Goal: Transaction & Acquisition: Purchase product/service

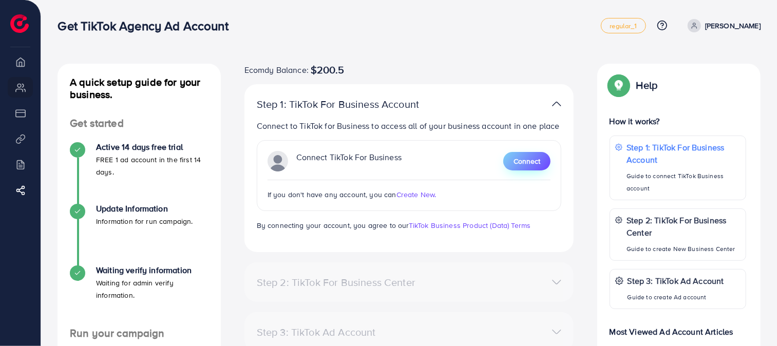
click at [523, 155] on button "Connect" at bounding box center [526, 161] width 47 height 18
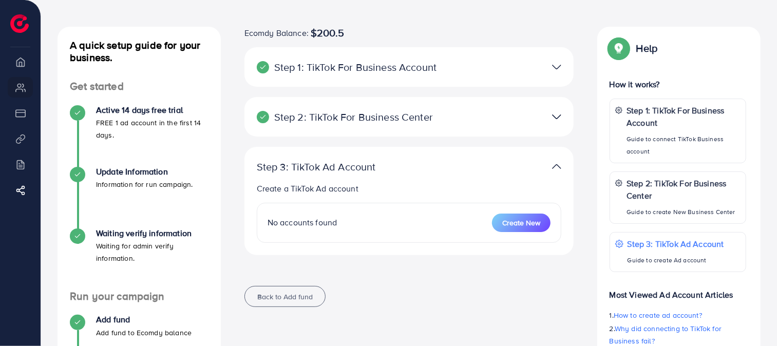
scroll to position [57, 0]
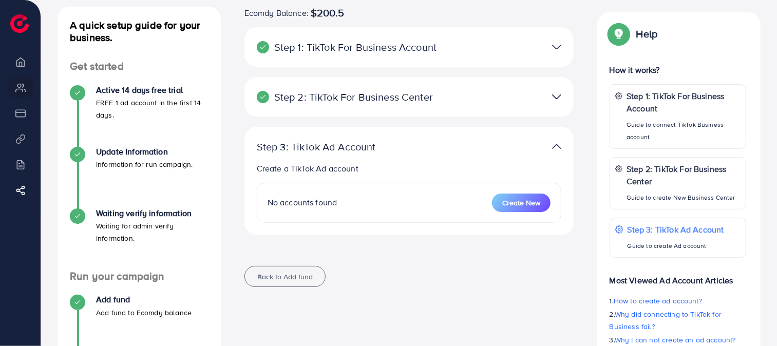
click at [457, 106] on div "Step 2: TikTok For Business Center Business Center is a powerful business manag…" at bounding box center [409, 97] width 330 height 40
click at [468, 98] on div at bounding box center [515, 96] width 107 height 15
click at [556, 99] on img at bounding box center [556, 96] width 9 height 15
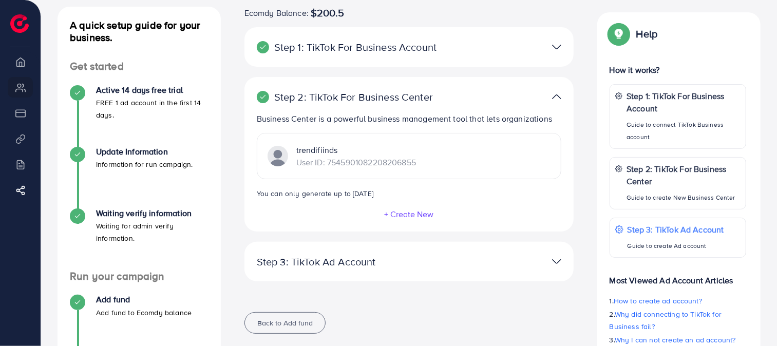
click at [352, 268] on div "Step 3: TikTok Ad Account Create a TikTok Ad account No accounts found Create N…" at bounding box center [409, 262] width 330 height 40
click at [423, 272] on div "Step 3: TikTok Ad Account Create a TikTok Ad account No accounts found Create N…" at bounding box center [409, 262] width 330 height 40
click at [460, 256] on div "Step 3: TikTok Ad Account" at bounding box center [355, 262] width 214 height 12
click at [558, 269] on div "Step 3: TikTok Ad Account Create a TikTok Ad account No accounts found Create N…" at bounding box center [409, 262] width 330 height 40
click at [557, 267] on img at bounding box center [556, 261] width 9 height 15
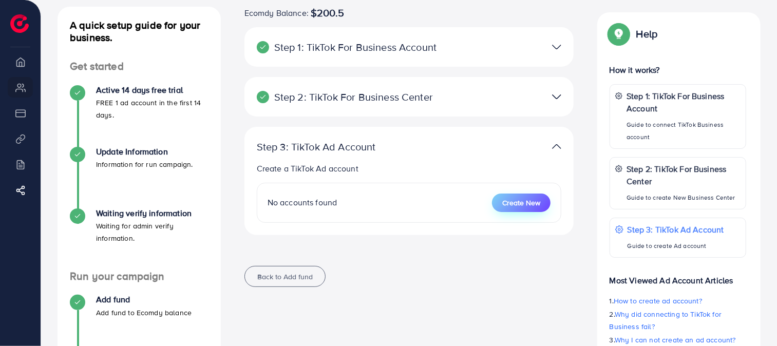
click at [517, 206] on span "Create New" at bounding box center [521, 203] width 38 height 10
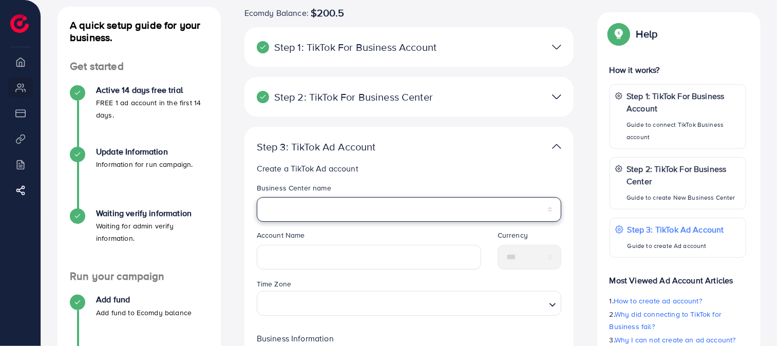
click at [404, 199] on select "**********" at bounding box center [409, 209] width 305 height 25
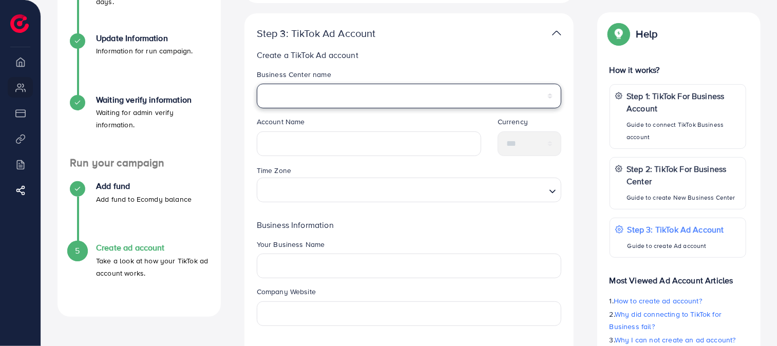
scroll to position [171, 0]
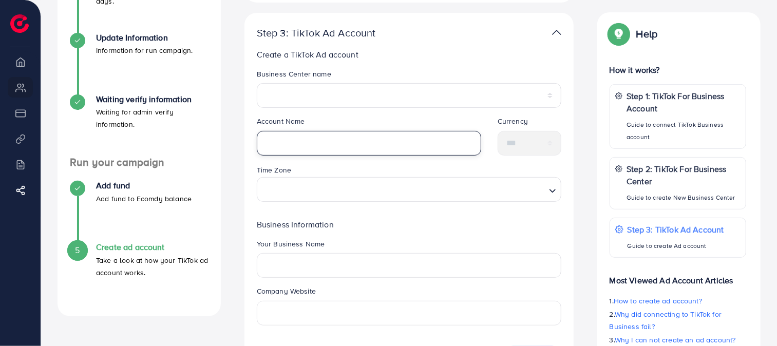
click at [380, 131] on input "text" at bounding box center [369, 143] width 224 height 25
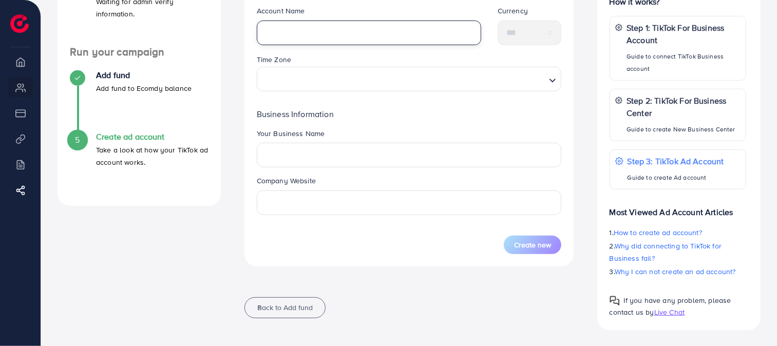
scroll to position [110, 0]
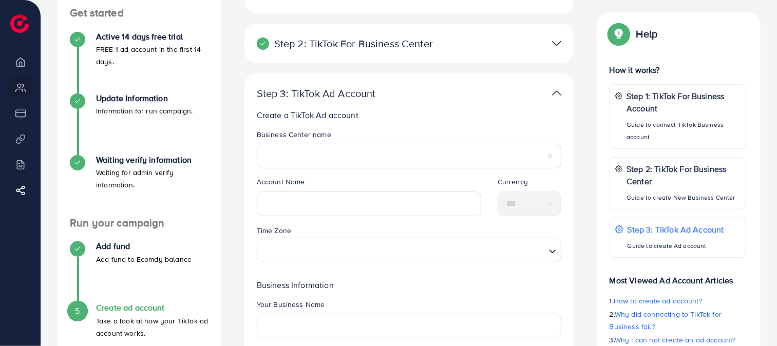
click at [561, 88] on div at bounding box center [515, 93] width 107 height 15
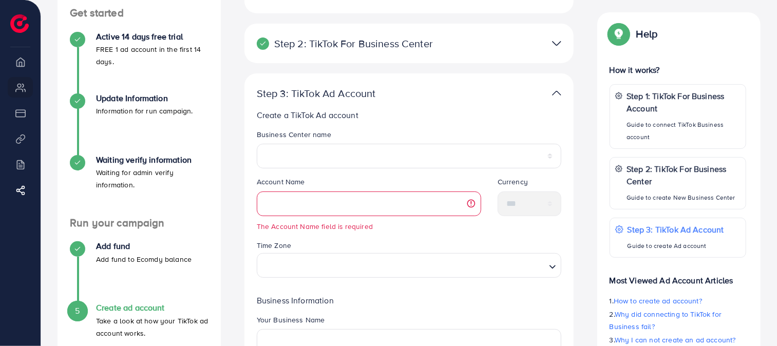
click at [562, 93] on div at bounding box center [515, 93] width 107 height 15
click at [556, 95] on img at bounding box center [556, 93] width 9 height 15
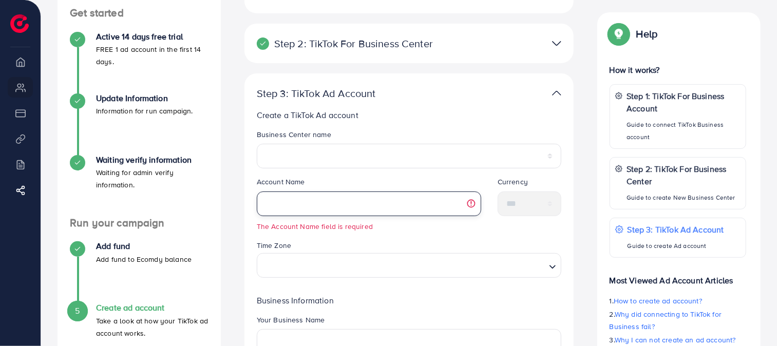
click at [356, 203] on input "text" at bounding box center [369, 203] width 224 height 25
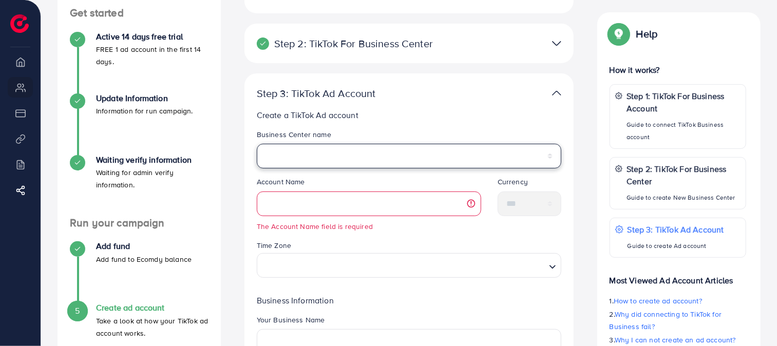
click at [373, 148] on select "**********" at bounding box center [409, 156] width 305 height 25
select select "**********"
click at [257, 144] on select "**********" at bounding box center [409, 156] width 305 height 25
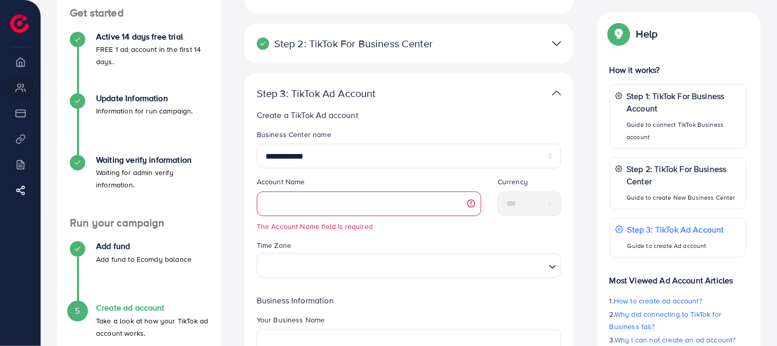
click at [325, 216] on span "The Account Name field is required" at bounding box center [369, 211] width 224 height 40
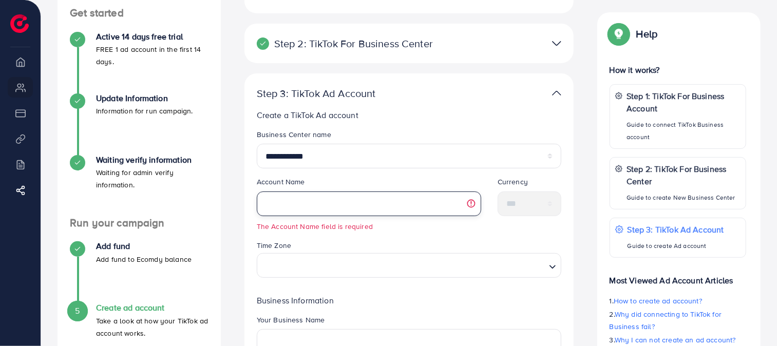
click at [331, 207] on input "text" at bounding box center [369, 203] width 224 height 25
type input "*"
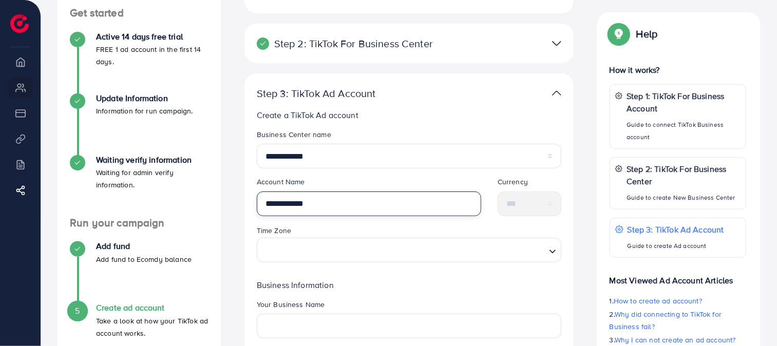
type input "**********"
click at [510, 225] on div "Time Zone Loading..." at bounding box center [409, 243] width 305 height 38
click at [367, 248] on input "Search for option" at bounding box center [403, 250] width 284 height 19
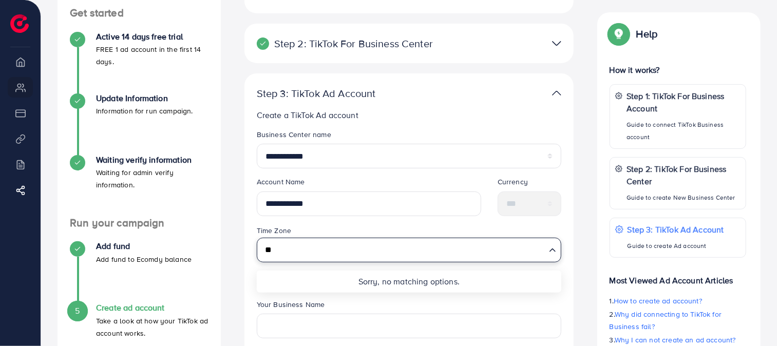
type input "*"
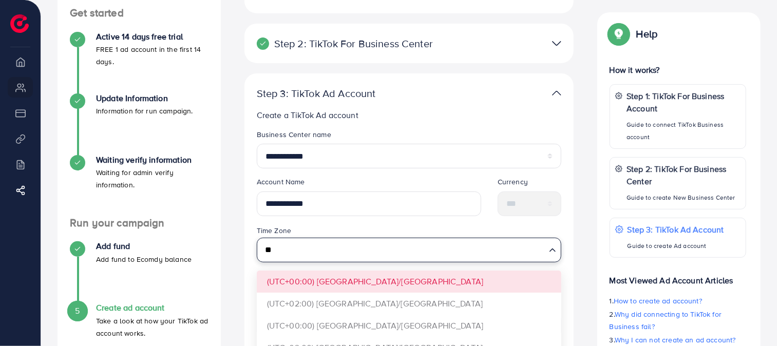
type input "*"
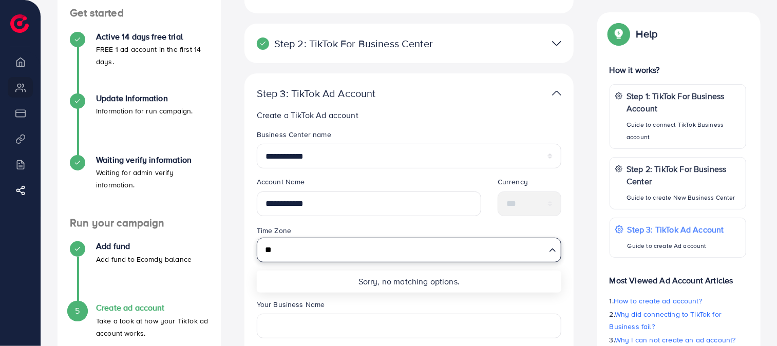
type input "*"
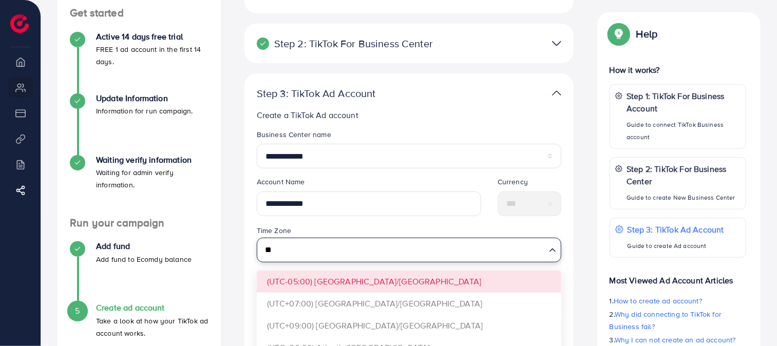
type input "*"
type input "****"
click at [356, 269] on div "Time Zone Loading... (UTC+05:00) Asia/Karachi" at bounding box center [408, 247] width 321 height 46
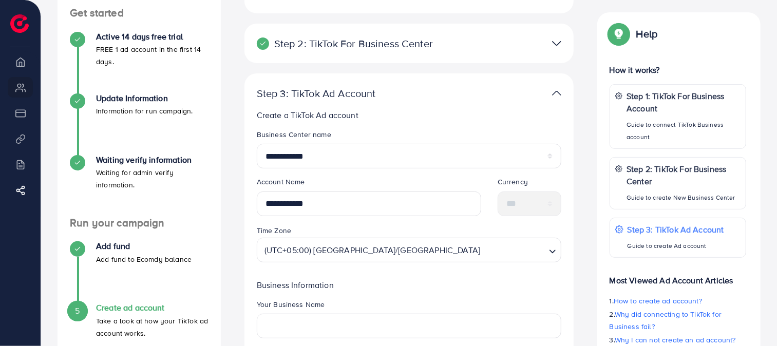
scroll to position [224, 0]
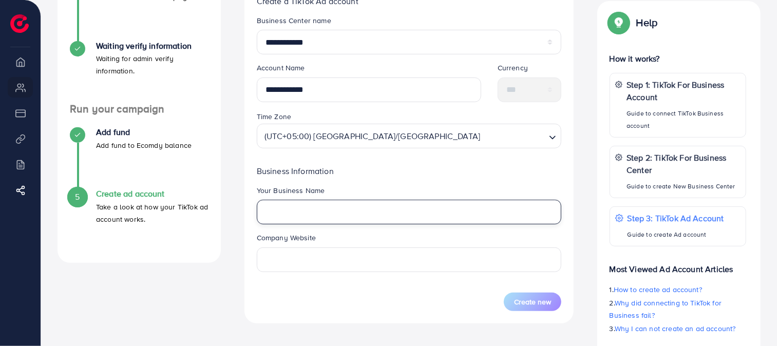
click at [344, 219] on input "text" at bounding box center [409, 212] width 305 height 25
type input "*"
type input "**********"
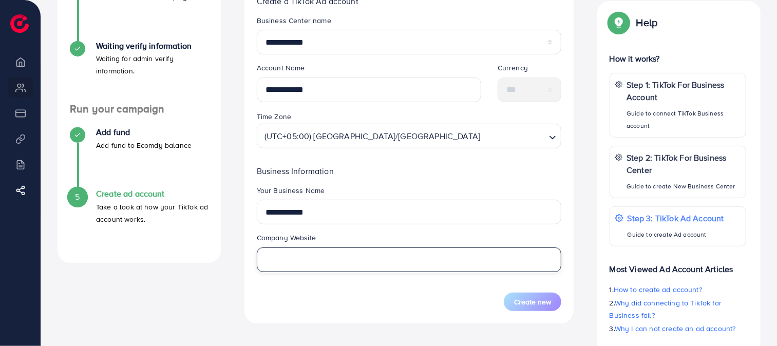
click at [337, 257] on input "text" at bounding box center [409, 259] width 305 height 25
paste input "**********"
click at [329, 253] on input "**********" at bounding box center [409, 259] width 305 height 25
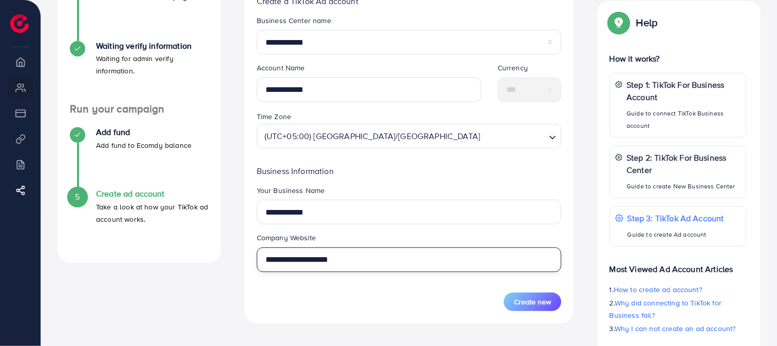
type input "**********"
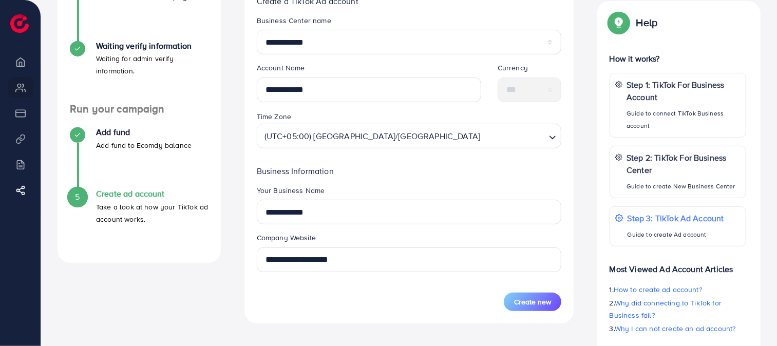
click at [437, 296] on div "Create new" at bounding box center [409, 302] width 305 height 18
click at [517, 295] on button "Create new" at bounding box center [532, 302] width 57 height 18
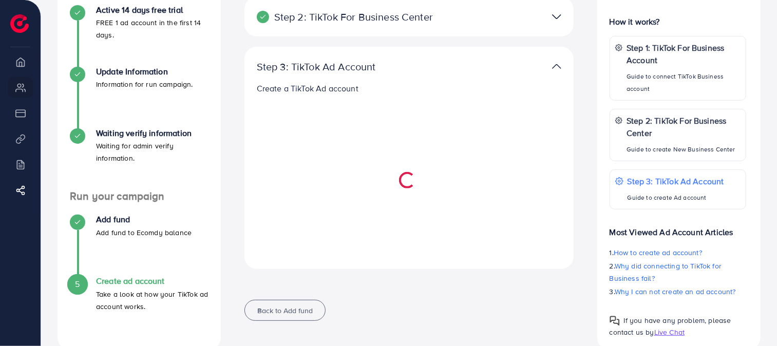
scroll to position [157, 0]
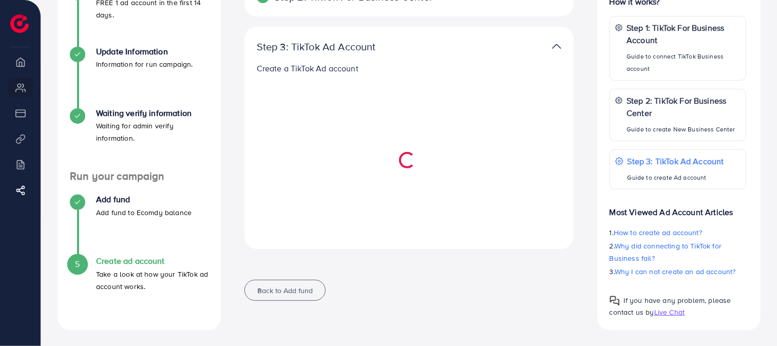
select select
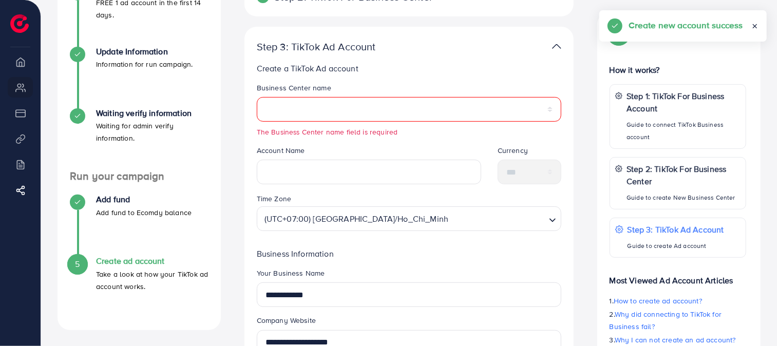
scroll to position [154, 0]
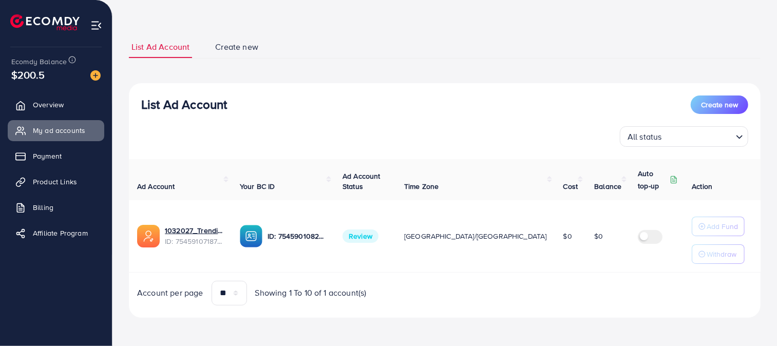
scroll to position [40, 0]
click at [694, 184] on p "Threshold information" at bounding box center [719, 179] width 50 height 25
click at [516, 5] on div "**********" at bounding box center [444, 153] width 664 height 387
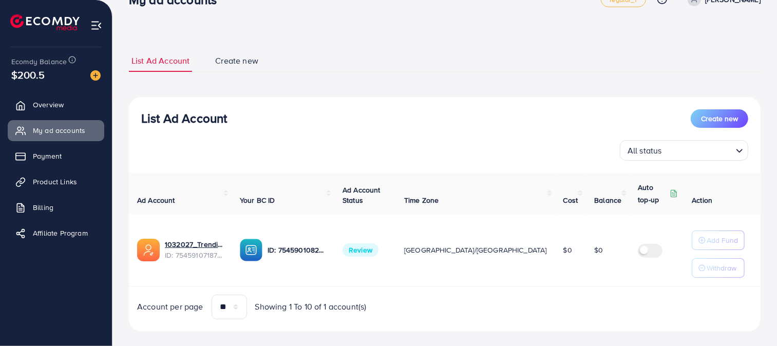
scroll to position [40, 0]
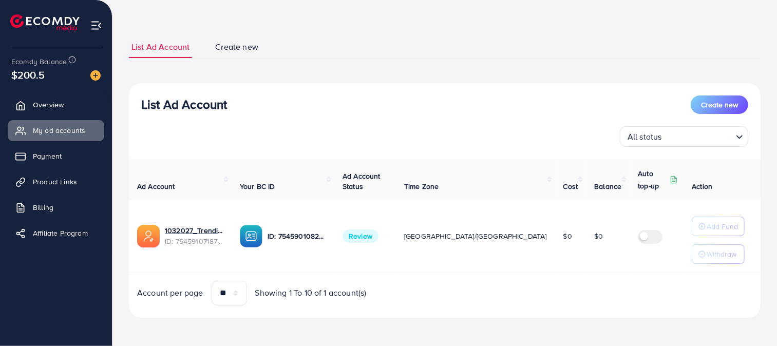
click at [378, 235] on span "Review" at bounding box center [360, 235] width 36 height 13
click at [449, 88] on div "List Ad Account Create new All status Loading... Ad Account Your BC ID Ad Accou…" at bounding box center [444, 200] width 631 height 235
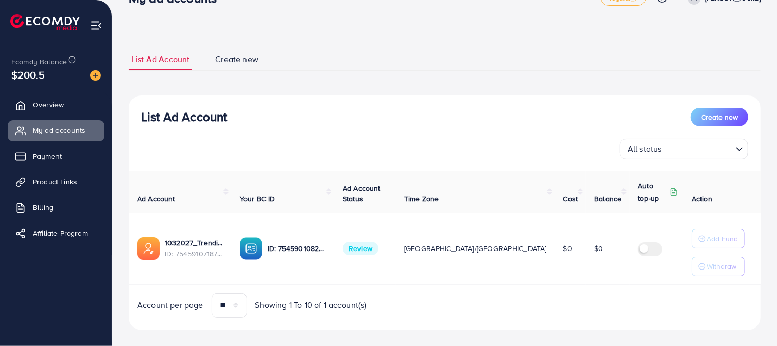
scroll to position [40, 0]
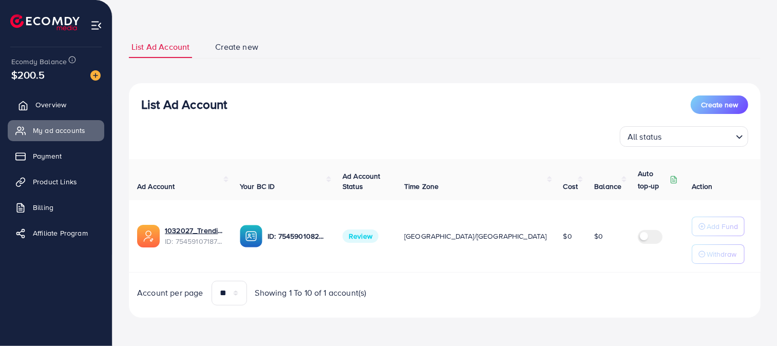
click at [60, 108] on span "Overview" at bounding box center [50, 105] width 31 height 10
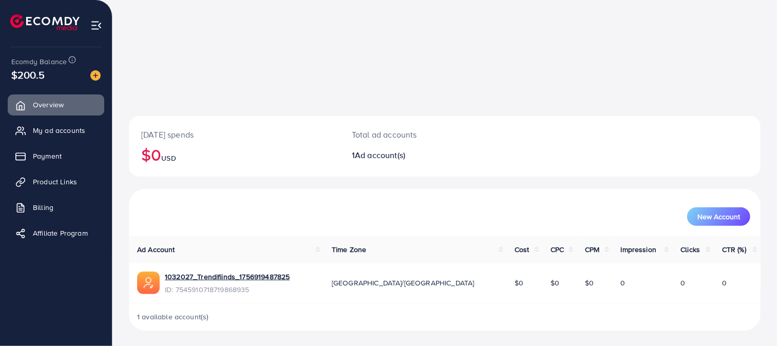
scroll to position [99, 0]
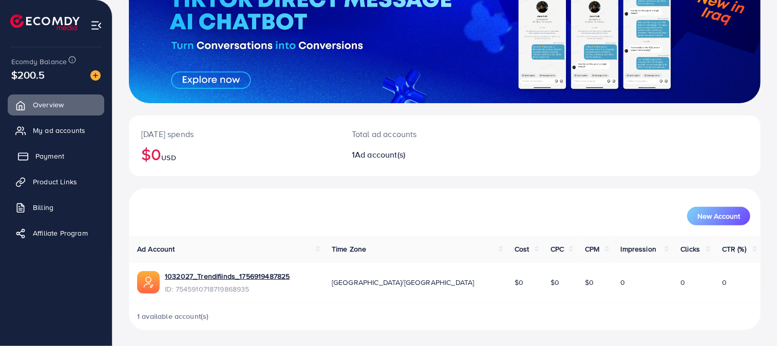
click at [29, 162] on link "Payment" at bounding box center [56, 156] width 96 height 21
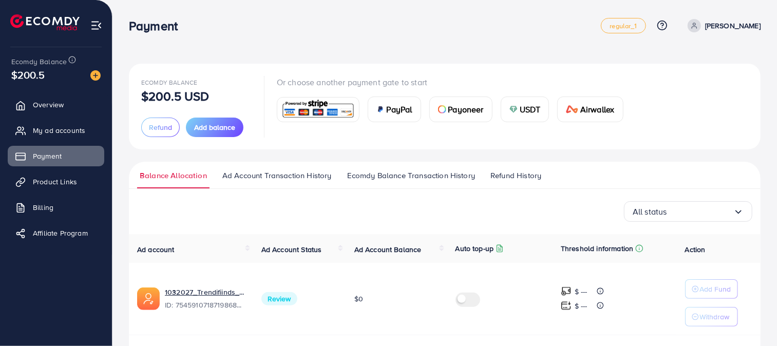
scroll to position [32, 0]
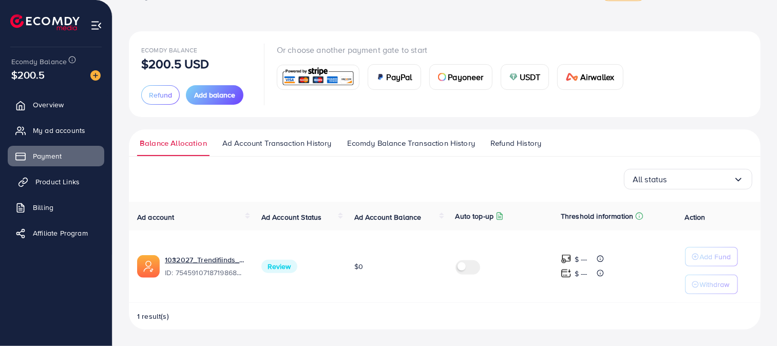
click at [67, 185] on span "Product Links" at bounding box center [57, 182] width 44 height 10
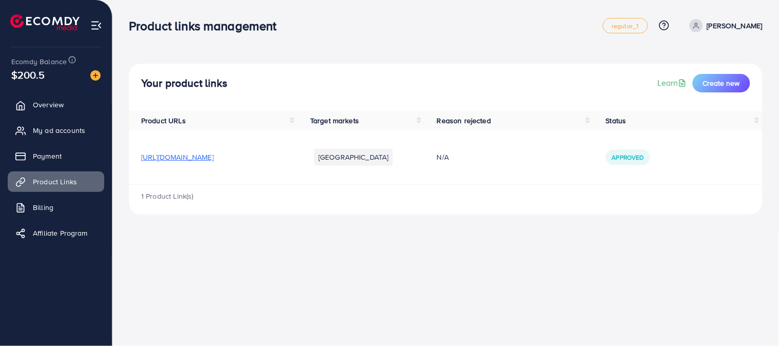
click at [214, 158] on span "[URL][DOMAIN_NAME]" at bounding box center [177, 157] width 72 height 10
click at [705, 80] on span "Create new" at bounding box center [721, 83] width 37 height 10
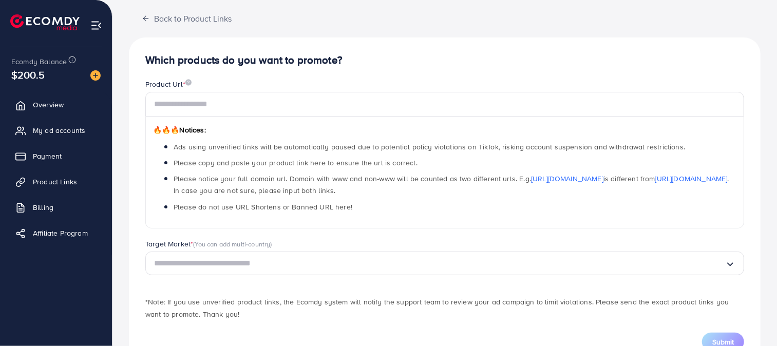
scroll to position [95, 0]
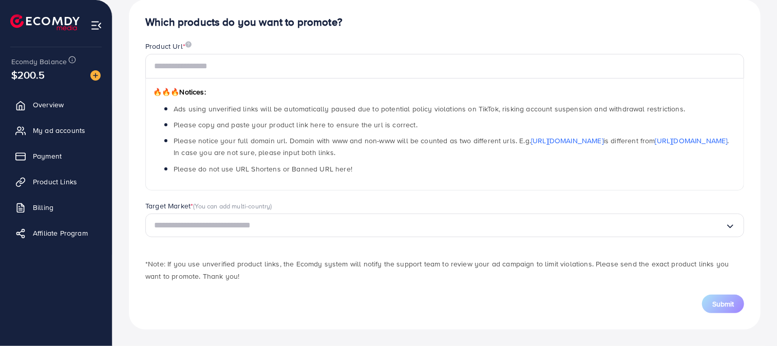
click at [327, 222] on input "Search for option" at bounding box center [439, 226] width 571 height 16
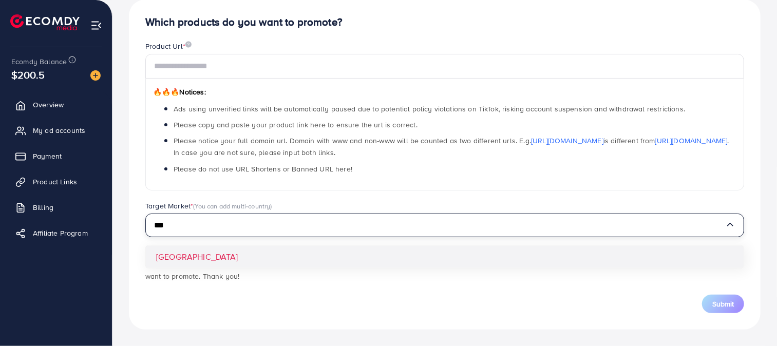
type input "***"
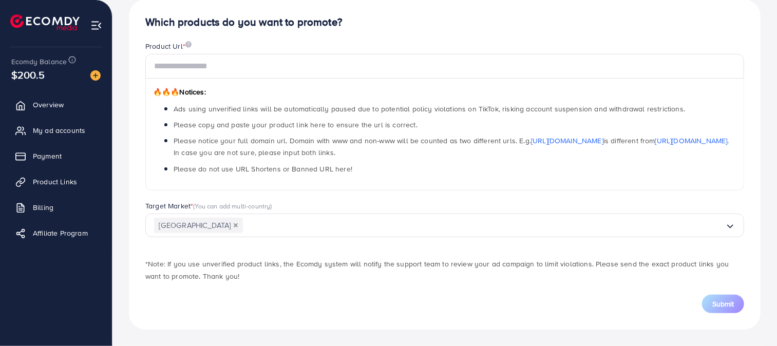
click at [308, 304] on div "Submit" at bounding box center [444, 304] width 599 height 18
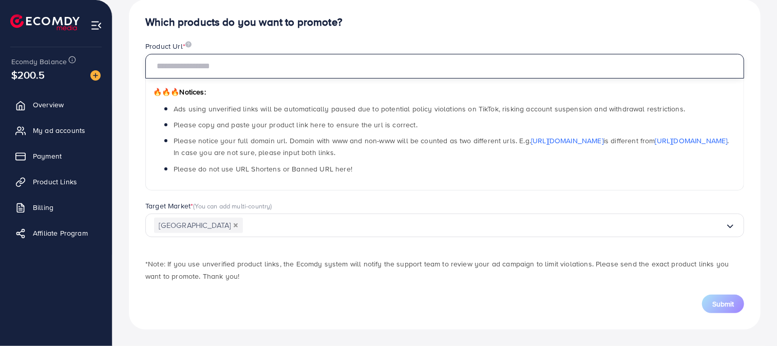
click at [285, 54] on input "text" at bounding box center [444, 66] width 599 height 25
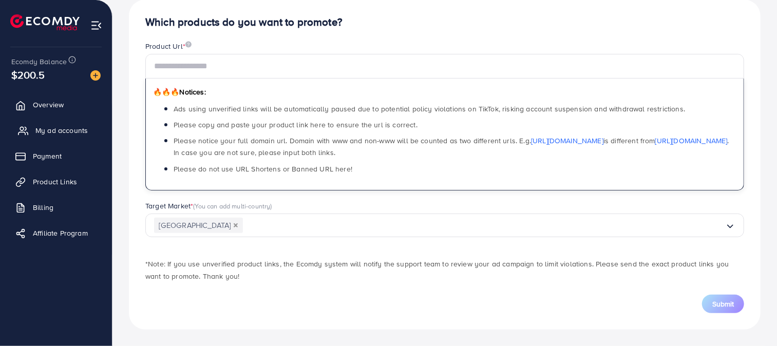
click at [57, 131] on span "My ad accounts" at bounding box center [61, 130] width 52 height 10
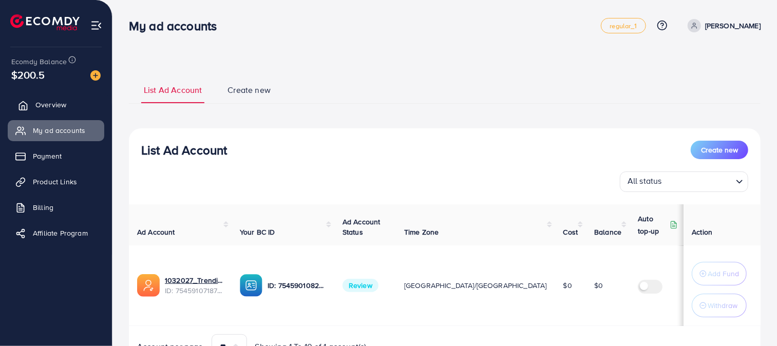
click at [70, 106] on link "Overview" at bounding box center [56, 104] width 96 height 21
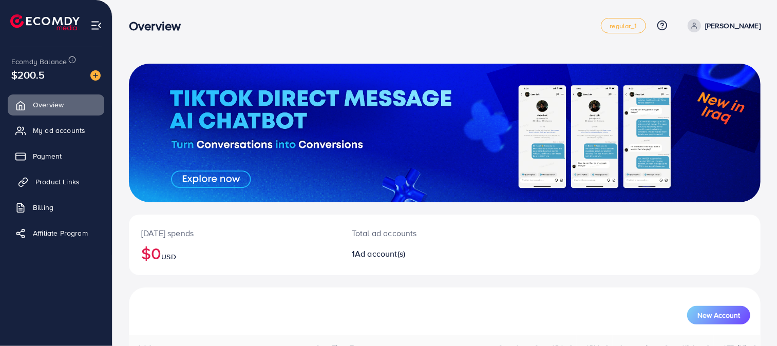
click at [51, 180] on span "Product Links" at bounding box center [57, 182] width 44 height 10
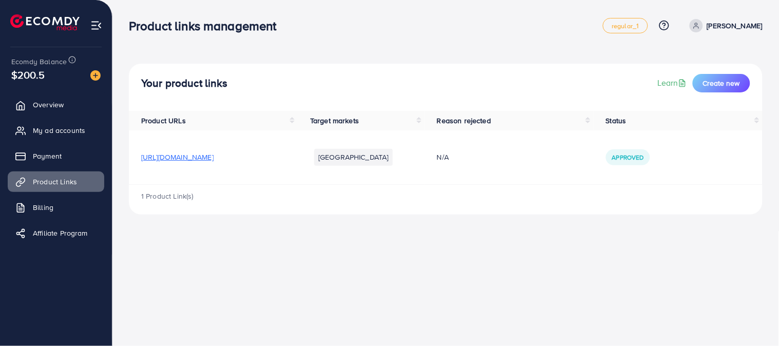
click at [708, 152] on div "Approved" at bounding box center [678, 156] width 144 height 15
click at [708, 162] on div "Approved" at bounding box center [678, 156] width 144 height 15
click at [707, 78] on span "Create new" at bounding box center [721, 83] width 37 height 10
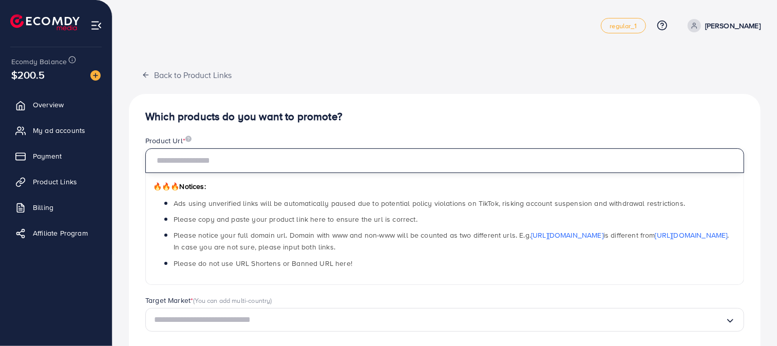
click at [348, 164] on input "text" at bounding box center [444, 160] width 599 height 25
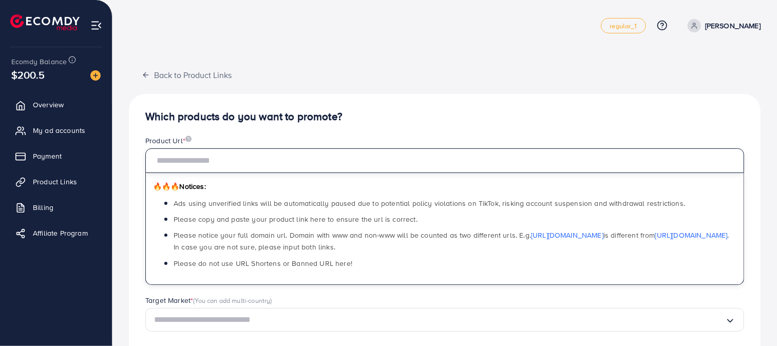
scroll to position [95, 0]
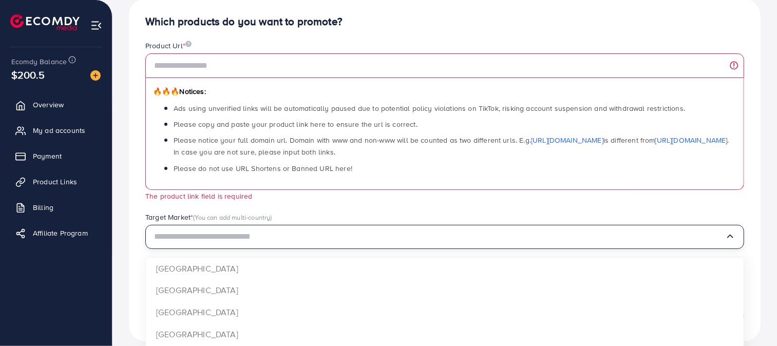
click at [584, 218] on div "Target Market * (You can add multi-country) Loading... Argentina Australia Aust…" at bounding box center [444, 230] width 599 height 37
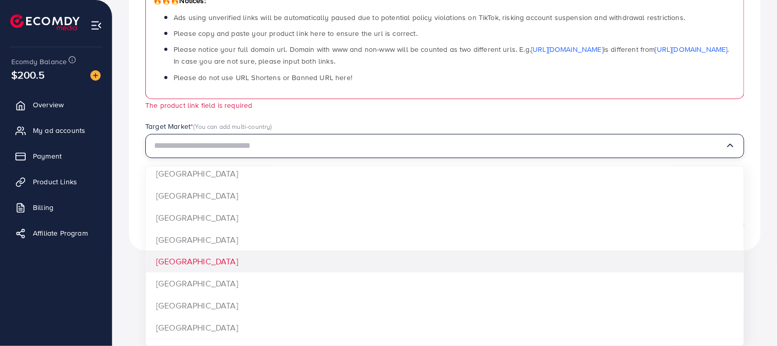
scroll to position [870, 0]
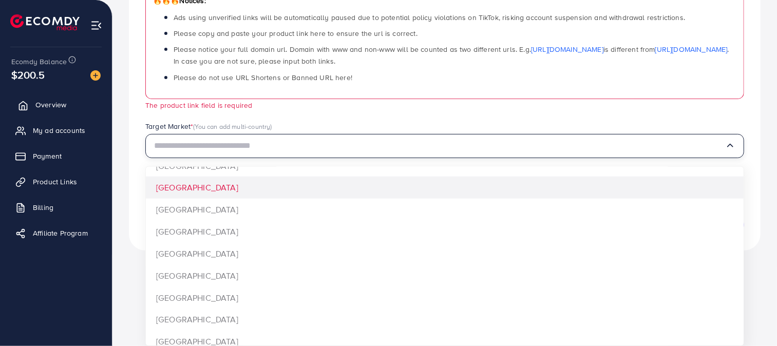
click at [42, 107] on span "Overview" at bounding box center [50, 105] width 31 height 10
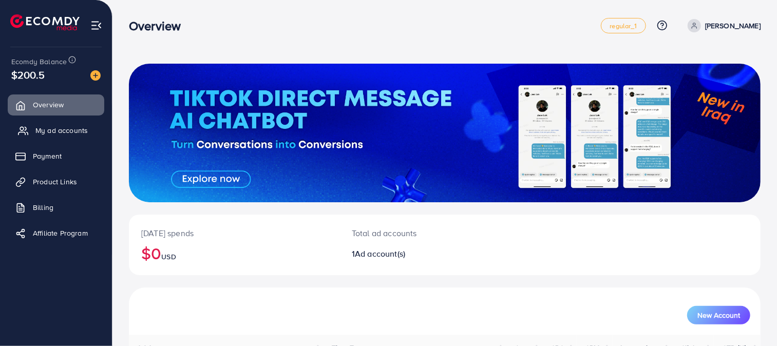
click at [46, 139] on link "My ad accounts" at bounding box center [56, 130] width 96 height 21
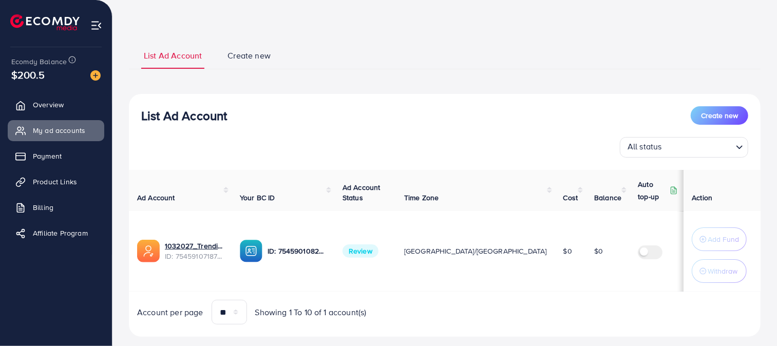
scroll to position [54, 0]
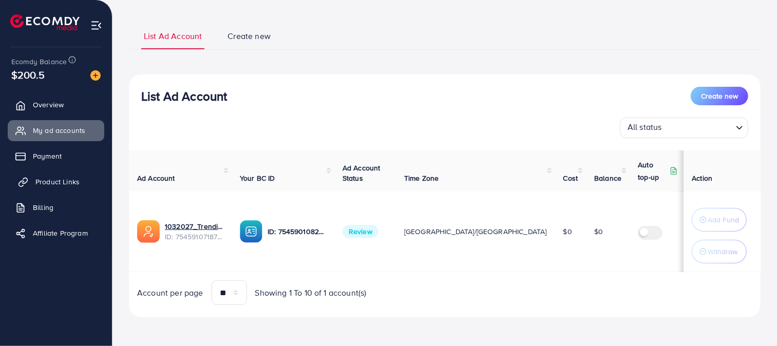
click at [54, 189] on link "Product Links" at bounding box center [56, 181] width 96 height 21
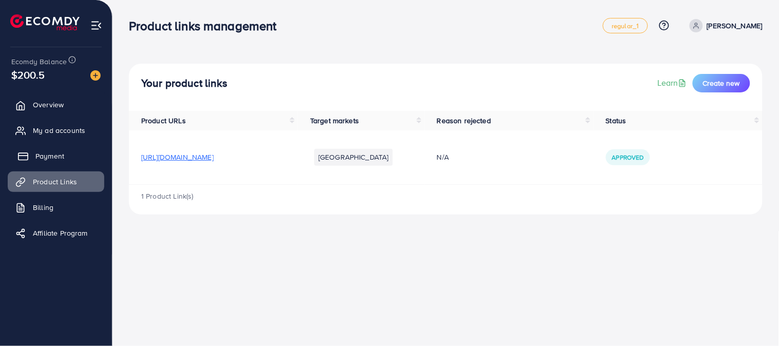
click at [67, 148] on link "Payment" at bounding box center [56, 156] width 96 height 21
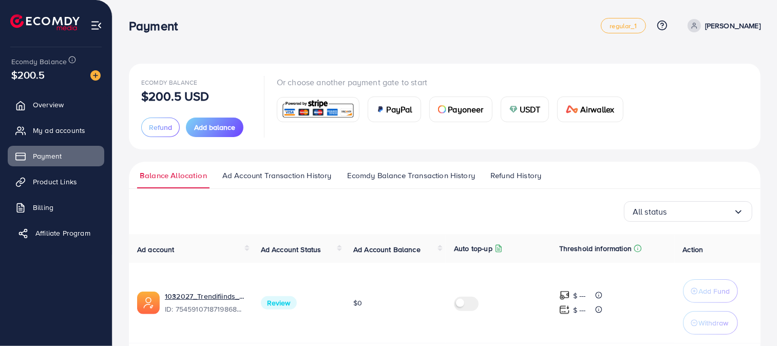
click at [67, 230] on span "Affiliate Program" at bounding box center [62, 233] width 55 height 10
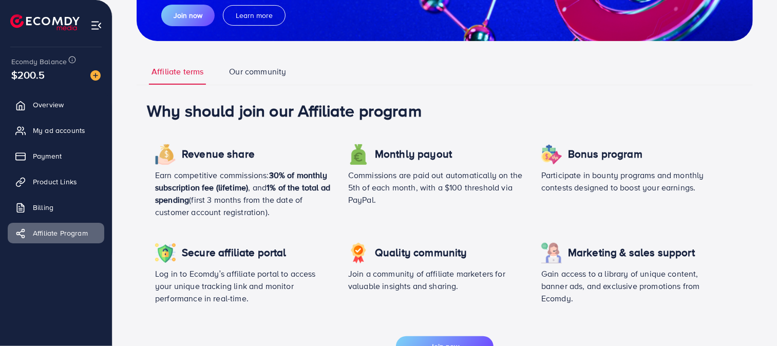
scroll to position [57, 0]
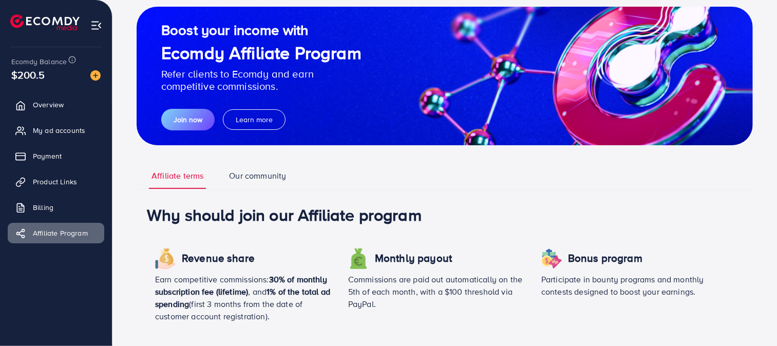
click at [64, 195] on ul "Overview My ad accounts Payment Product Links Billing Affiliate Program" at bounding box center [56, 172] width 112 height 164
click at [62, 200] on link "Billing" at bounding box center [56, 207] width 96 height 21
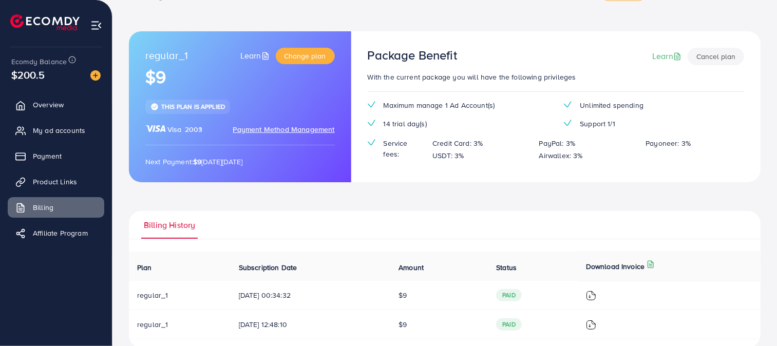
scroll to position [50, 0]
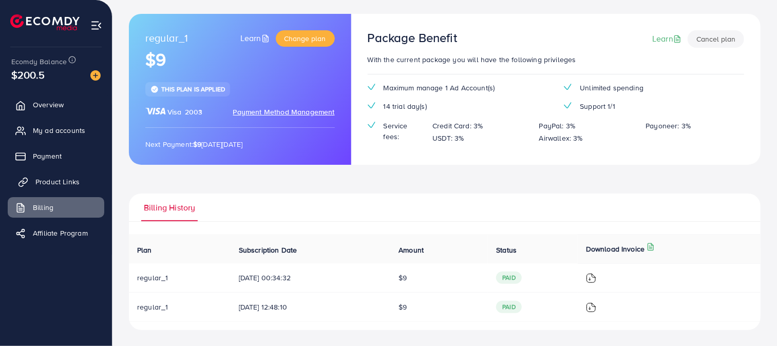
click at [60, 185] on span "Product Links" at bounding box center [57, 182] width 44 height 10
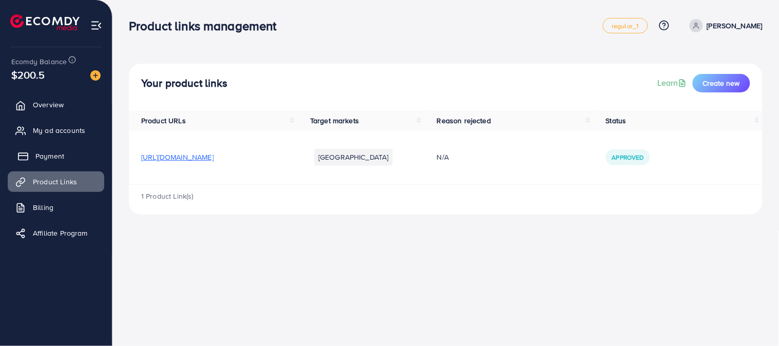
click at [73, 147] on link "Payment" at bounding box center [56, 156] width 96 height 21
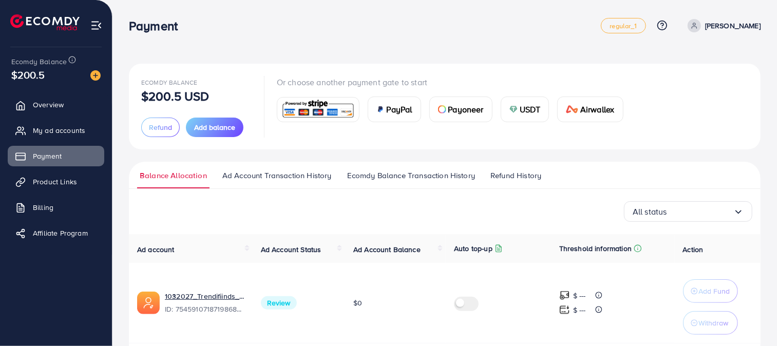
click at [67, 120] on link "My ad accounts" at bounding box center [56, 130] width 96 height 21
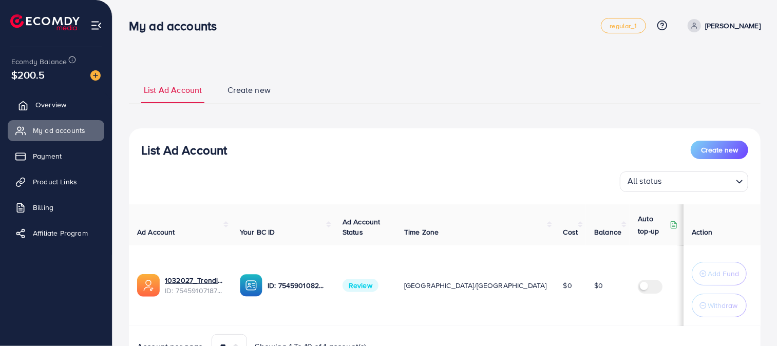
click at [69, 110] on link "Overview" at bounding box center [56, 104] width 96 height 21
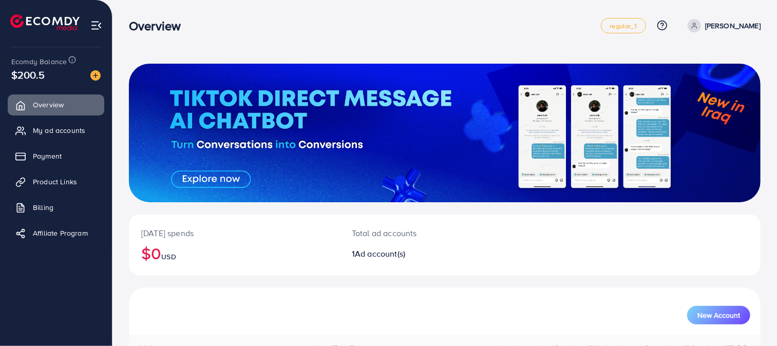
scroll to position [99, 0]
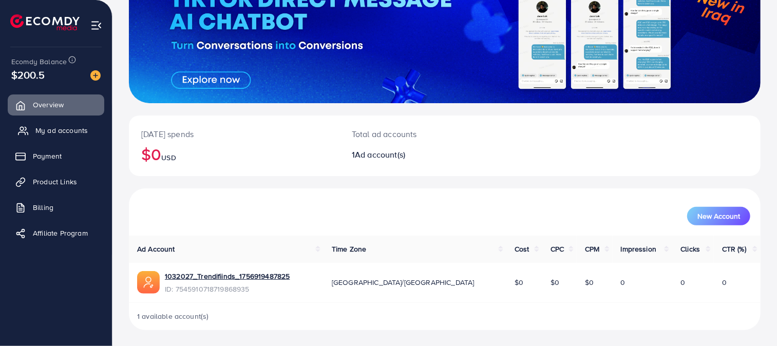
click at [17, 124] on link "My ad accounts" at bounding box center [56, 130] width 96 height 21
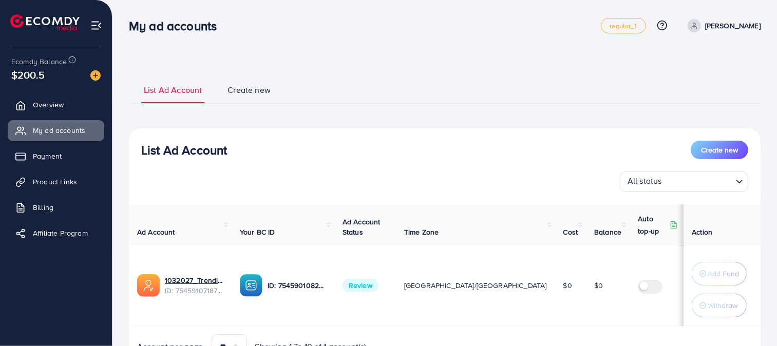
scroll to position [54, 0]
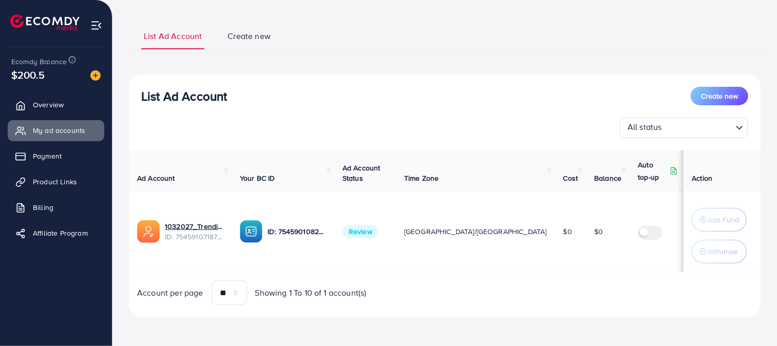
click at [57, 145] on ul "Overview My ad accounts Payment Product Links Billing Affiliate Program" at bounding box center [56, 172] width 112 height 164
click at [44, 156] on span "Payment" at bounding box center [49, 156] width 29 height 10
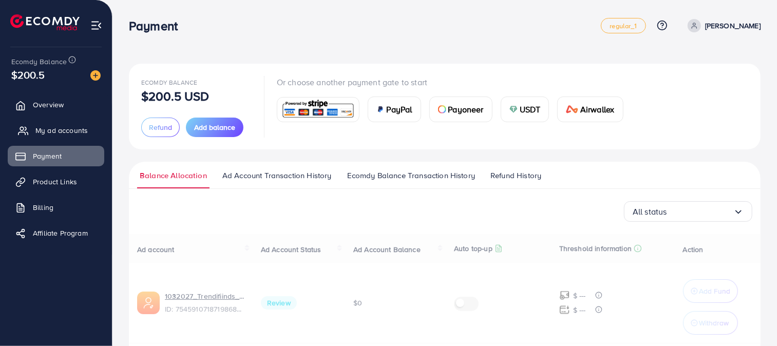
click at [54, 136] on span "My ad accounts" at bounding box center [61, 130] width 52 height 10
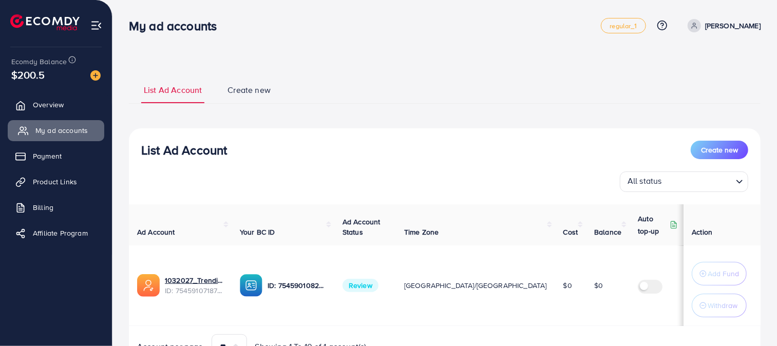
click at [54, 135] on span "My ad accounts" at bounding box center [61, 130] width 52 height 10
click at [55, 105] on span "Overview" at bounding box center [50, 105] width 31 height 10
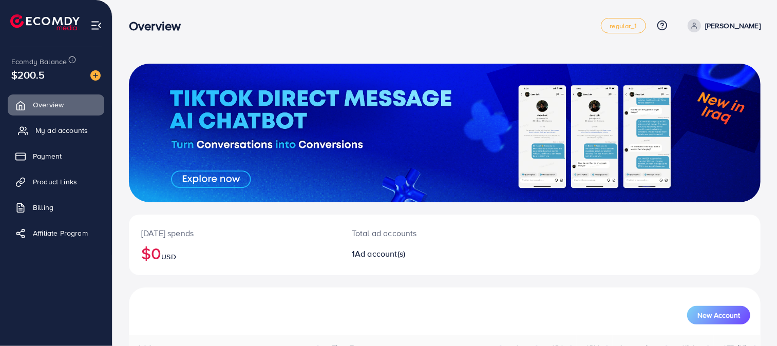
click at [48, 125] on span "My ad accounts" at bounding box center [61, 130] width 52 height 10
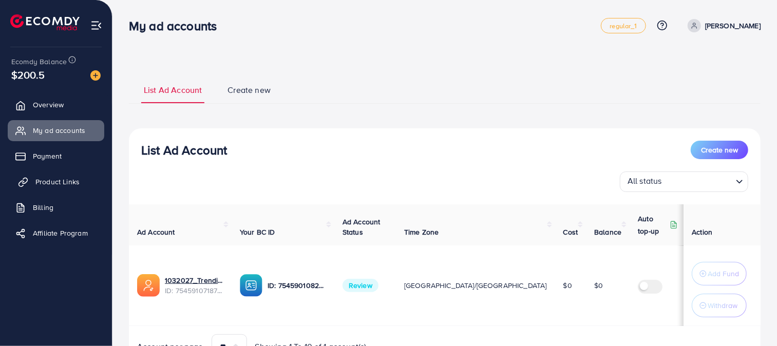
click at [29, 188] on link "Product Links" at bounding box center [56, 181] width 96 height 21
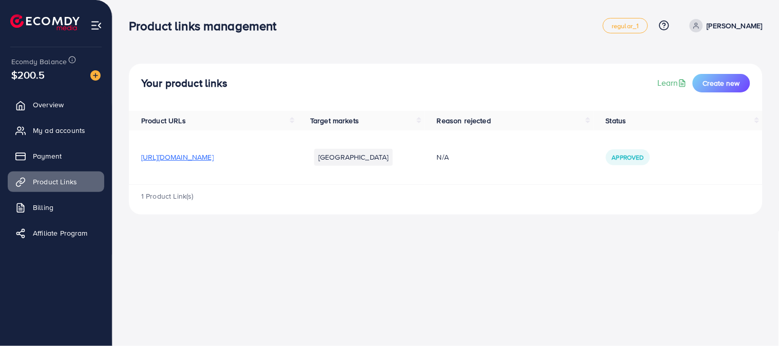
drag, startPoint x: 512, startPoint y: 175, endPoint x: 502, endPoint y: 163, distance: 15.7
click at [511, 175] on td "N/A" at bounding box center [508, 157] width 169 height 54
click at [449, 160] on span "N/A" at bounding box center [443, 157] width 12 height 10
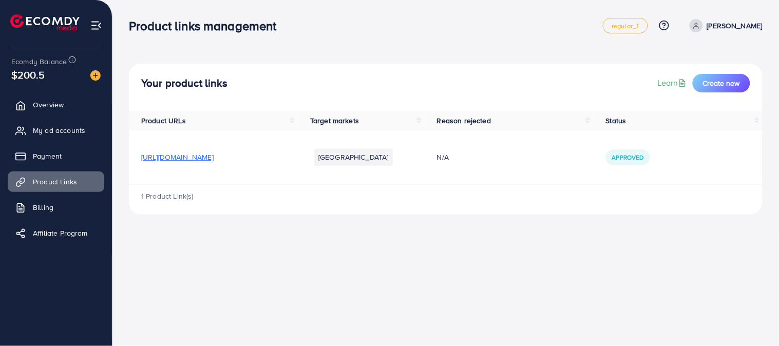
click at [506, 190] on div "1 Product Link(s)" at bounding box center [445, 200] width 633 height 30
click at [644, 156] on span "Approved" at bounding box center [628, 157] width 32 height 9
click at [643, 190] on div "1 Product Link(s)" at bounding box center [445, 200] width 633 height 30
click at [669, 22] on icon at bounding box center [664, 25] width 11 height 11
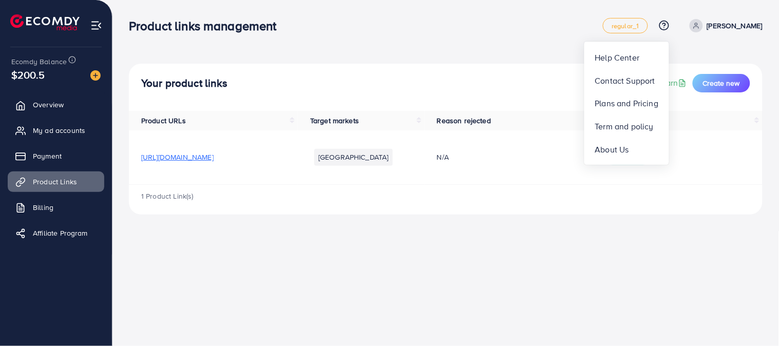
click at [474, 240] on div "Product links management regular_1 Help Center Contact Support Plans and Pricin…" at bounding box center [389, 173] width 779 height 346
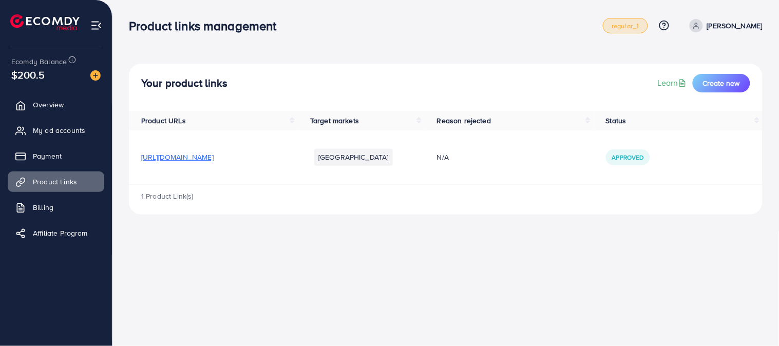
click at [635, 23] on span "regular_1" at bounding box center [624, 26] width 27 height 7
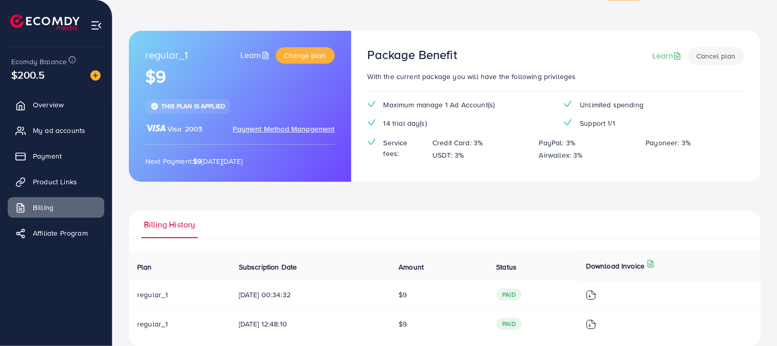
scroll to position [50, 0]
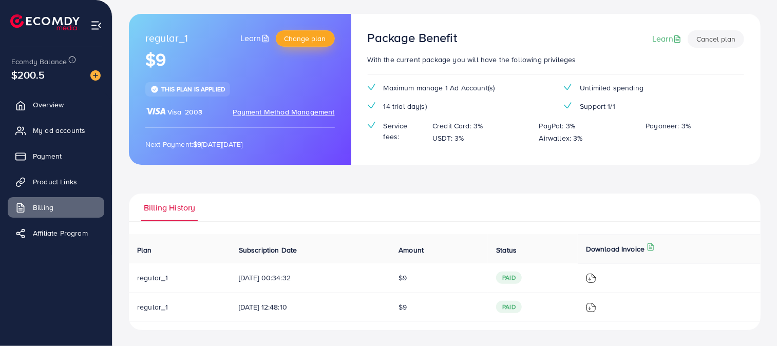
click at [318, 40] on span "Change plan" at bounding box center [305, 38] width 42 height 10
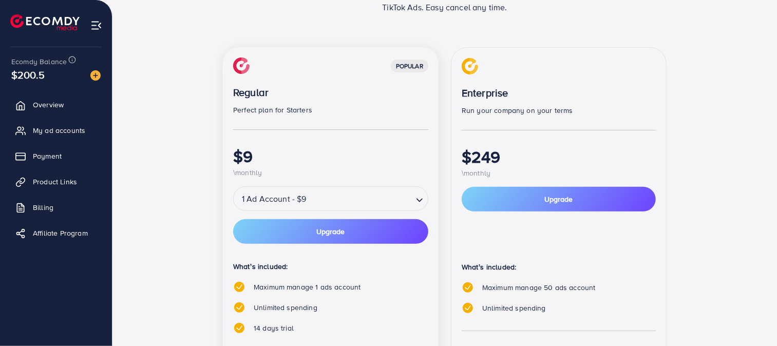
scroll to position [171, 0]
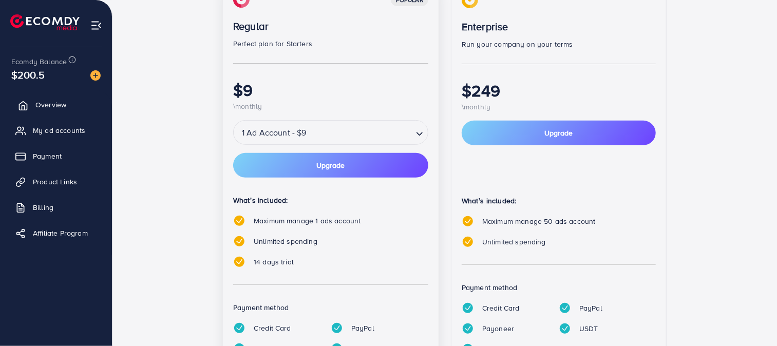
click at [60, 100] on span "Overview" at bounding box center [50, 105] width 31 height 10
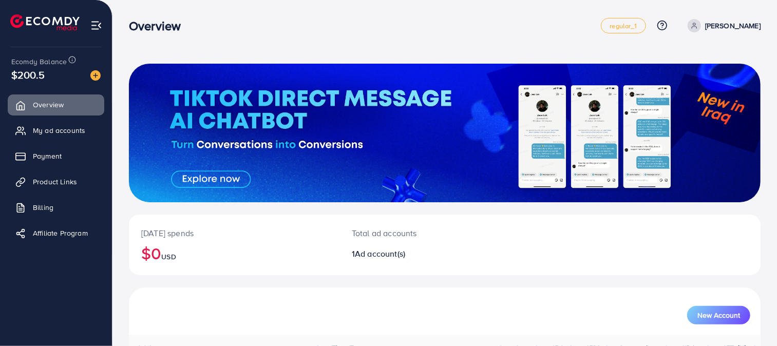
drag, startPoint x: 548, startPoint y: 104, endPoint x: 535, endPoint y: 127, distance: 26.0
click at [535, 127] on div at bounding box center [444, 133] width 631 height 139
click at [47, 158] on span "Payment" at bounding box center [49, 156] width 29 height 10
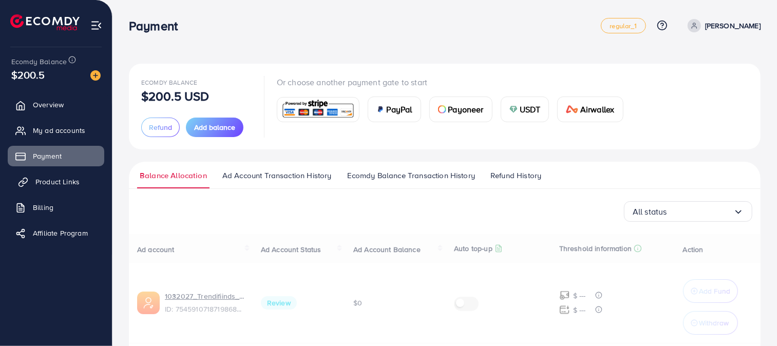
click at [66, 172] on link "Product Links" at bounding box center [56, 181] width 96 height 21
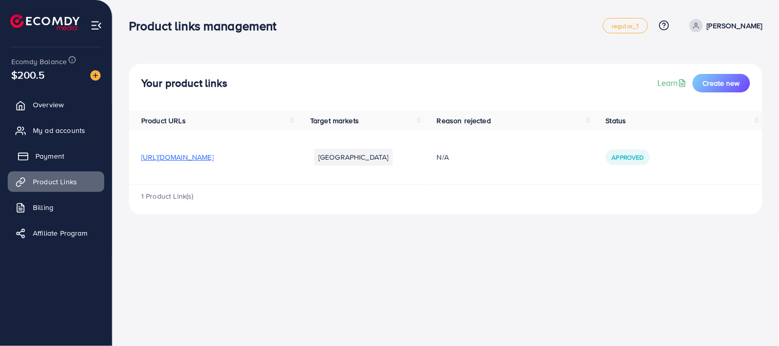
click at [75, 149] on link "Payment" at bounding box center [56, 156] width 96 height 21
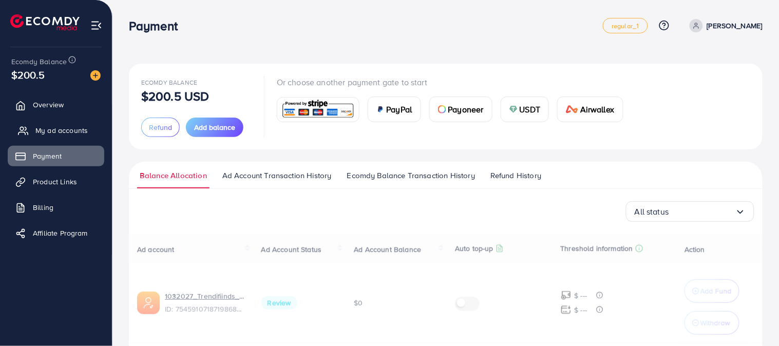
click at [79, 138] on link "My ad accounts" at bounding box center [56, 130] width 96 height 21
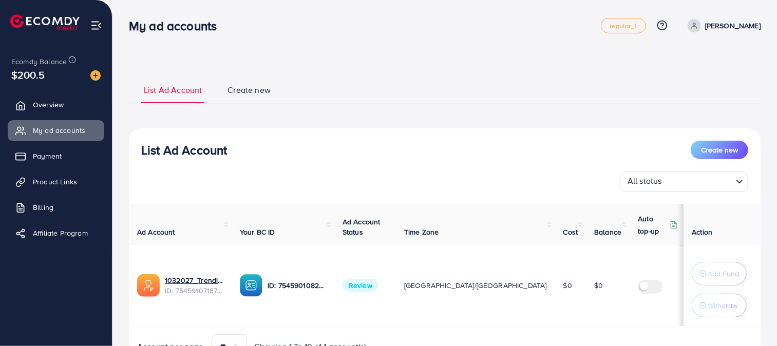
scroll to position [54, 0]
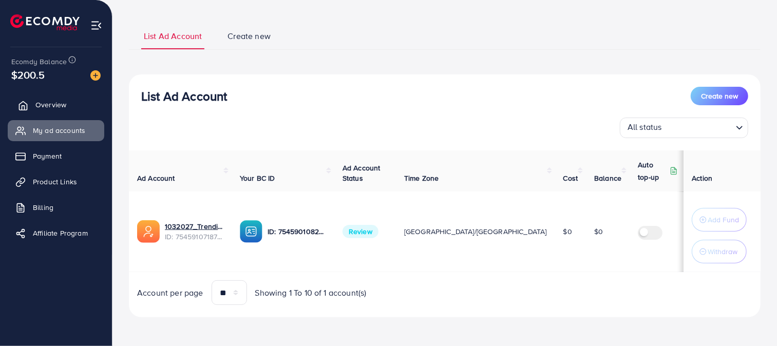
click at [84, 110] on link "Overview" at bounding box center [56, 104] width 96 height 21
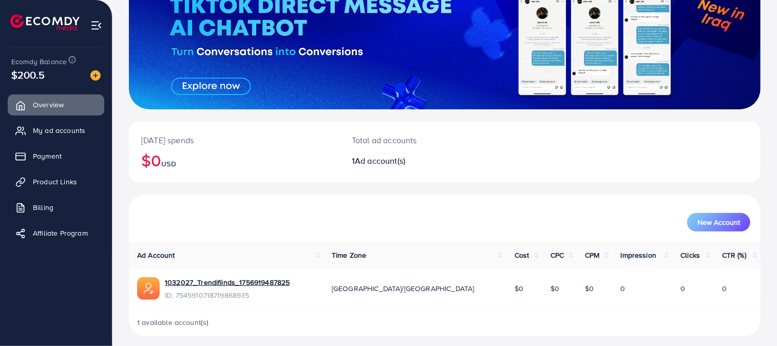
scroll to position [99, 0]
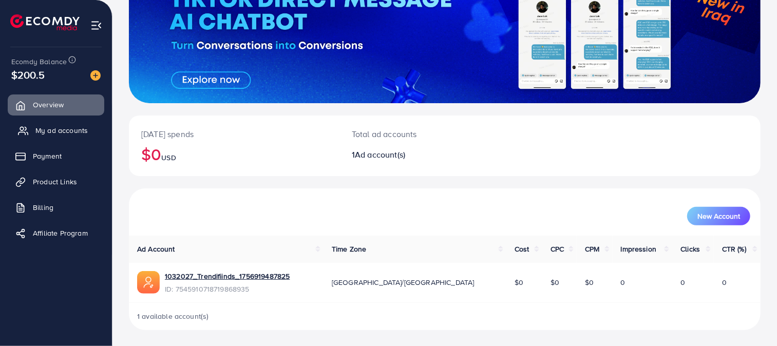
click at [70, 128] on span "My ad accounts" at bounding box center [61, 130] width 52 height 10
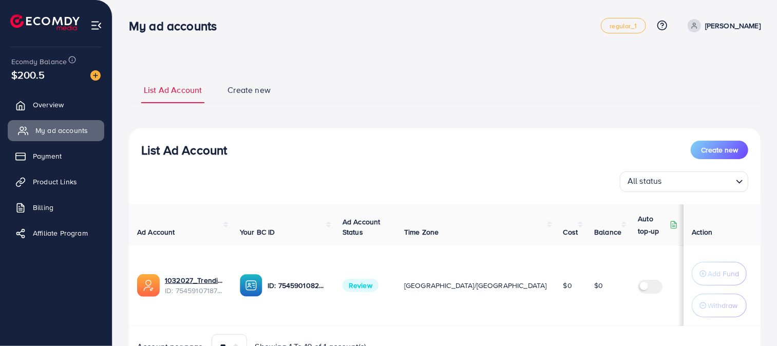
click at [70, 128] on span "My ad accounts" at bounding box center [61, 130] width 52 height 10
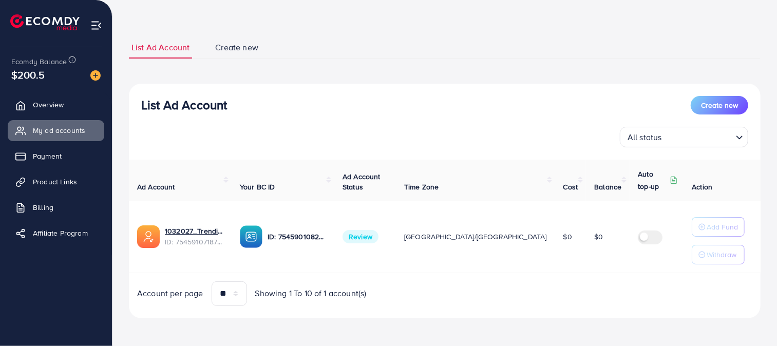
scroll to position [40, 0]
click at [46, 177] on span "Product Links" at bounding box center [57, 182] width 44 height 10
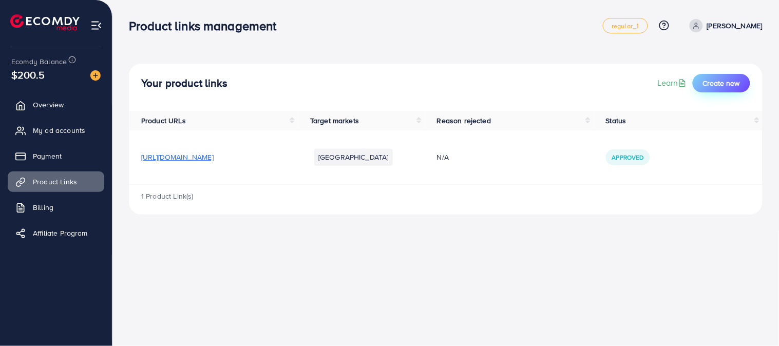
click at [706, 78] on button "Create new" at bounding box center [720, 83] width 57 height 18
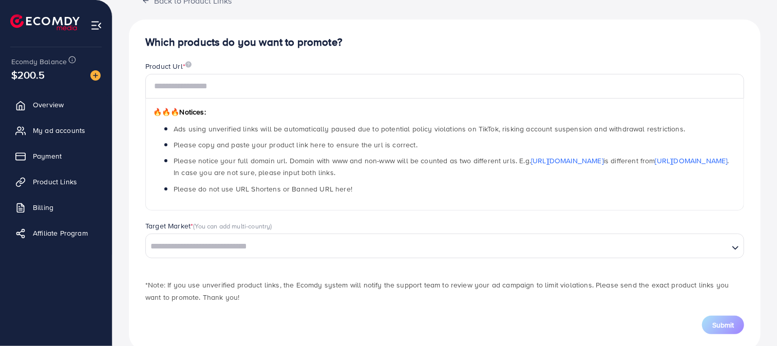
scroll to position [95, 0]
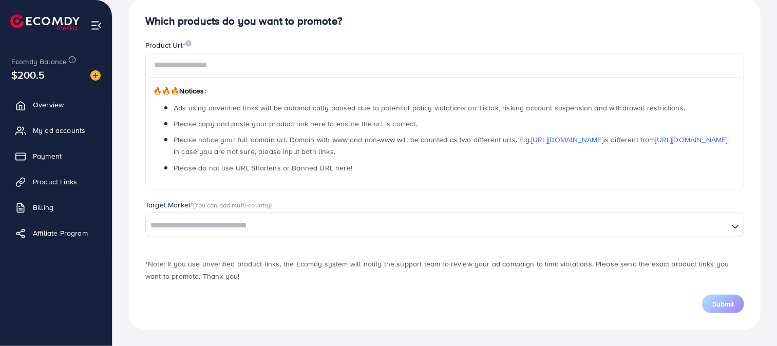
click at [259, 231] on input "Search for option" at bounding box center [437, 226] width 581 height 16
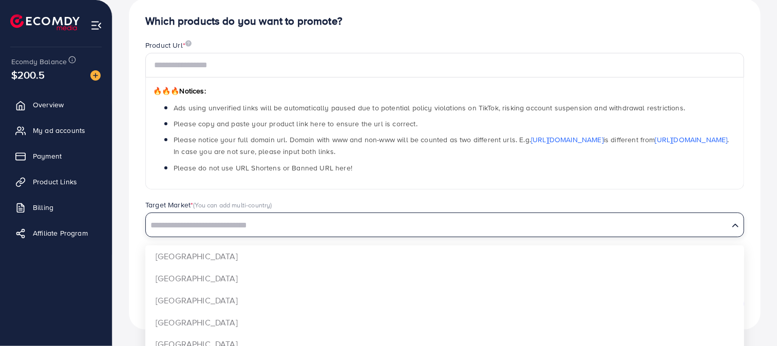
click at [229, 194] on div "Product Url * 🔥🔥🔥 Notices: Ads using unverified links will be automatically pau…" at bounding box center [444, 120] width 615 height 160
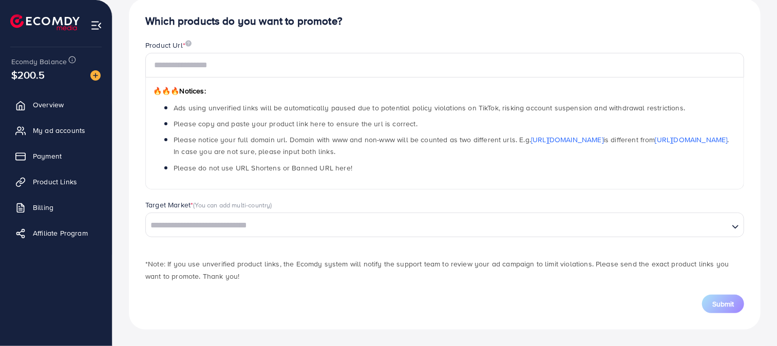
click at [290, 209] on div "Target Market * (You can add multi-country)" at bounding box center [444, 206] width 599 height 13
click at [289, 211] on div "Target Market * (You can add multi-country)" at bounding box center [444, 206] width 599 height 13
click at [290, 218] on input "Search for option" at bounding box center [437, 226] width 581 height 16
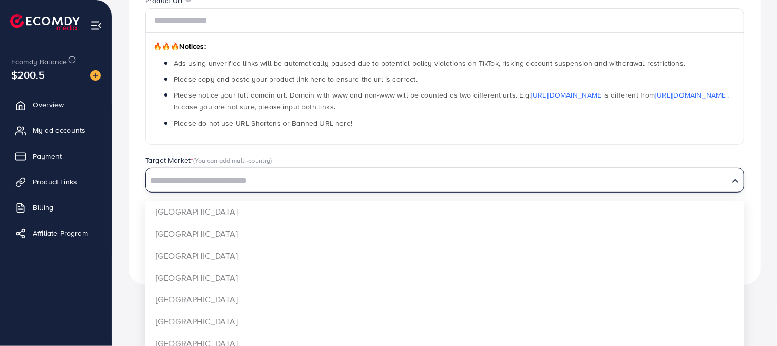
scroll to position [175, 0]
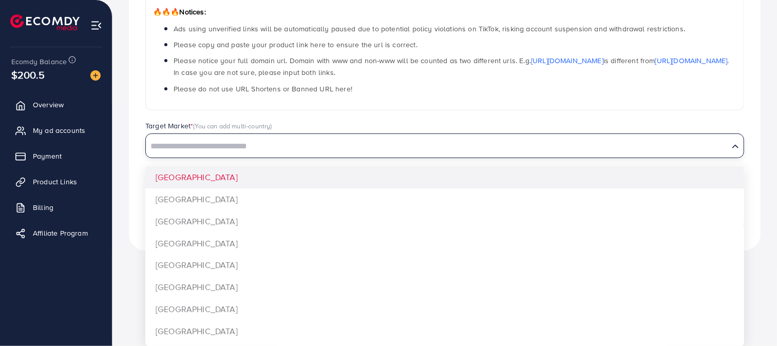
click at [329, 146] on input "Search for option" at bounding box center [437, 147] width 581 height 16
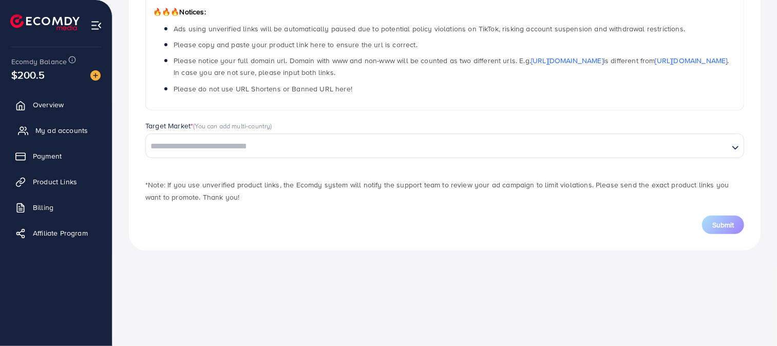
click at [44, 125] on span "My ad accounts" at bounding box center [61, 130] width 52 height 10
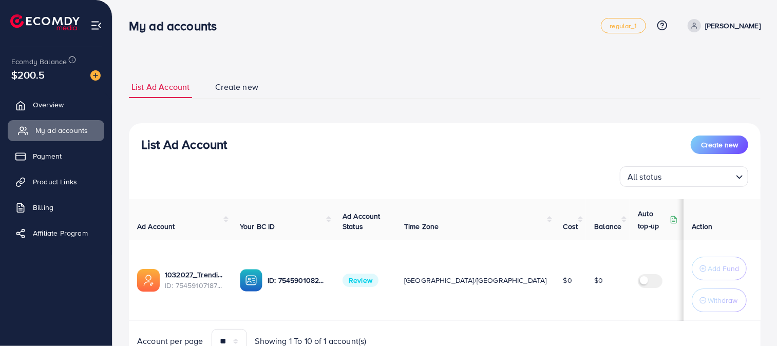
click at [44, 125] on span "My ad accounts" at bounding box center [61, 130] width 52 height 10
click at [63, 175] on link "Product Links" at bounding box center [56, 181] width 96 height 21
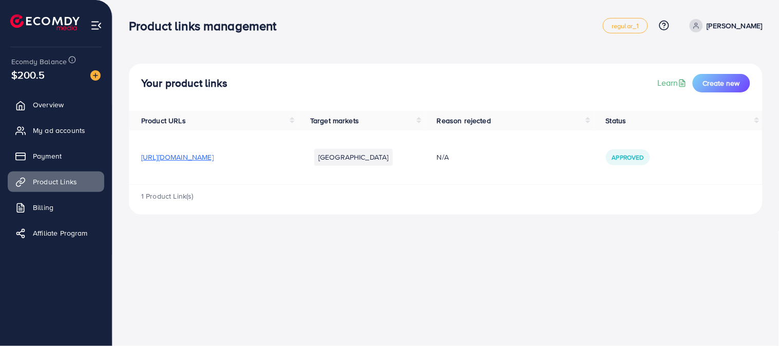
click at [736, 159] on div "Approved" at bounding box center [678, 156] width 144 height 15
